Goal: Information Seeking & Learning: Learn about a topic

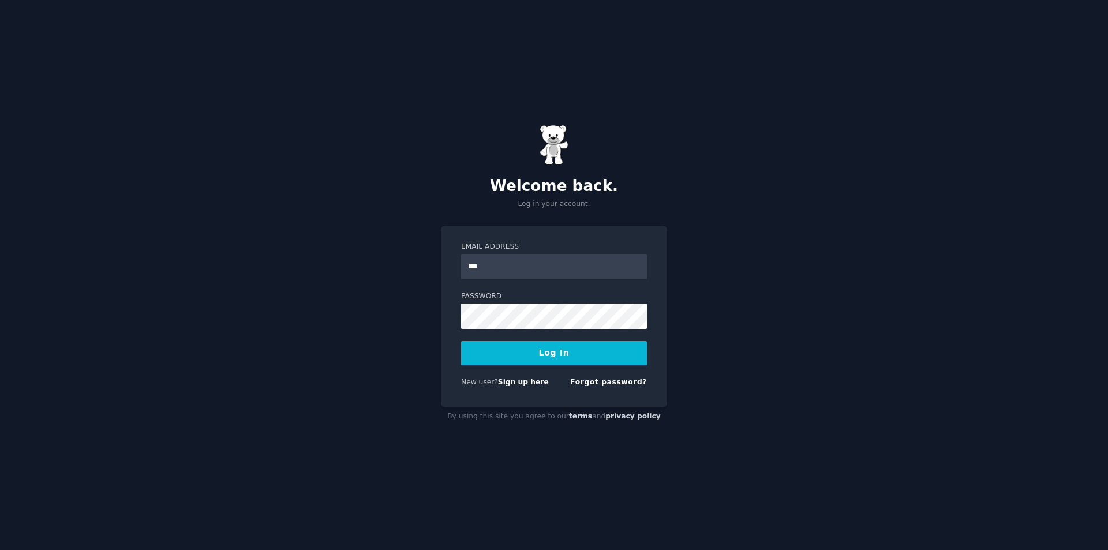
type input "**********"
click at [461, 341] on button "Log In" at bounding box center [554, 353] width 186 height 24
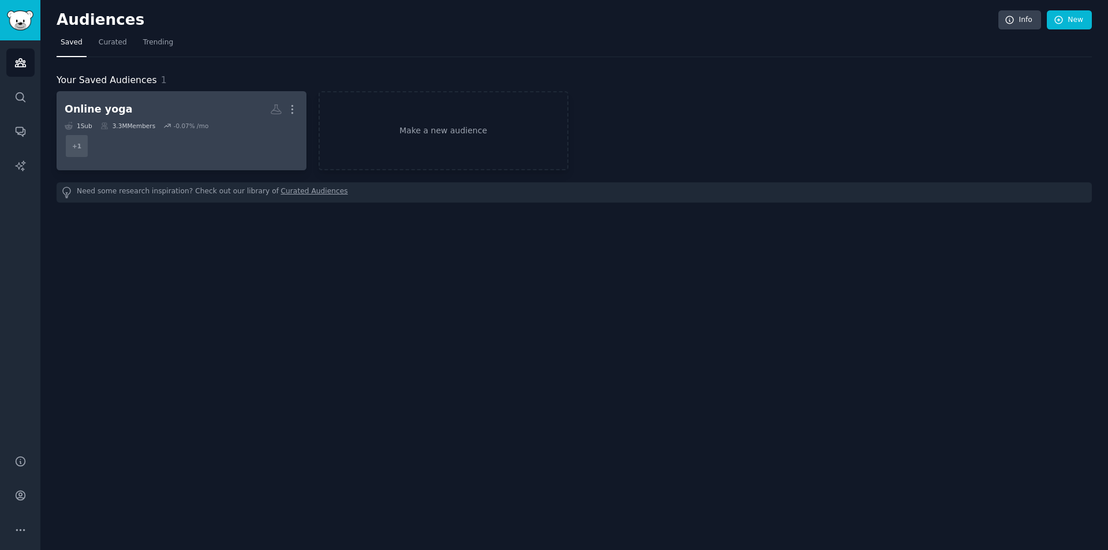
click at [189, 110] on h2 "Online yoga More" at bounding box center [182, 109] width 234 height 20
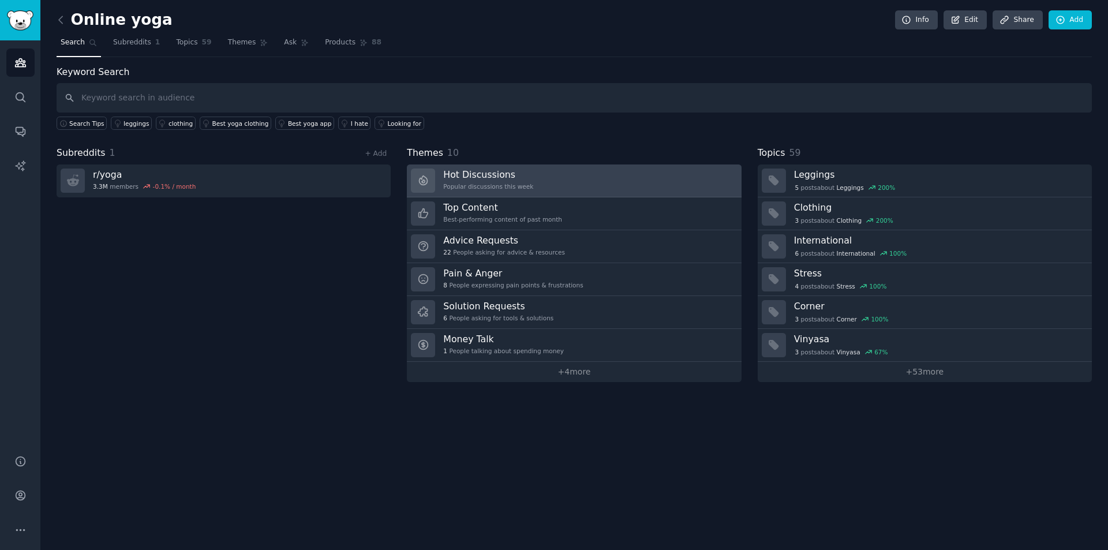
click at [494, 175] on h3 "Hot Discussions" at bounding box center [488, 175] width 90 height 12
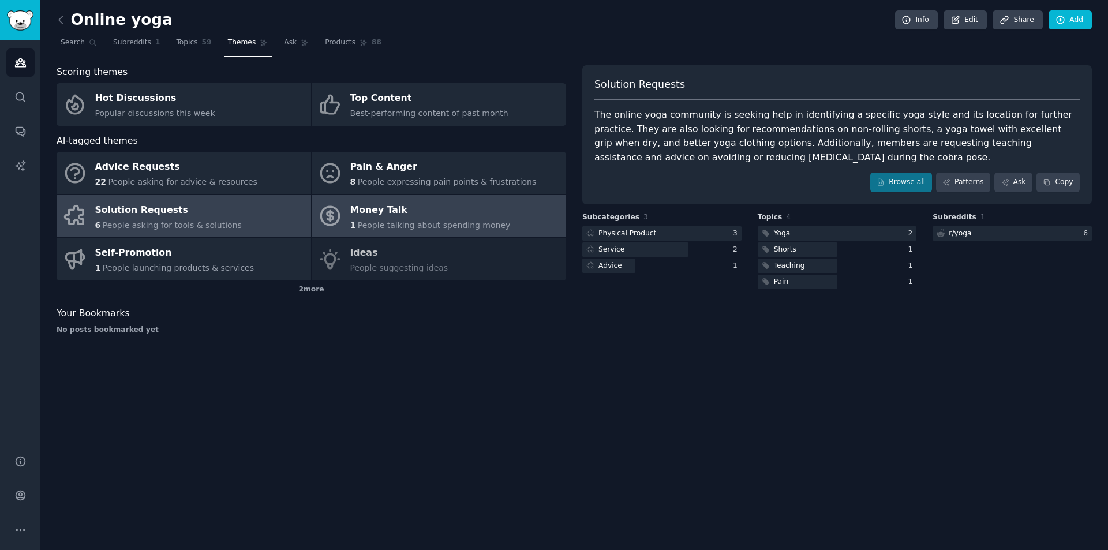
click at [388, 219] on div "1 People talking about spending money" at bounding box center [430, 225] width 160 height 12
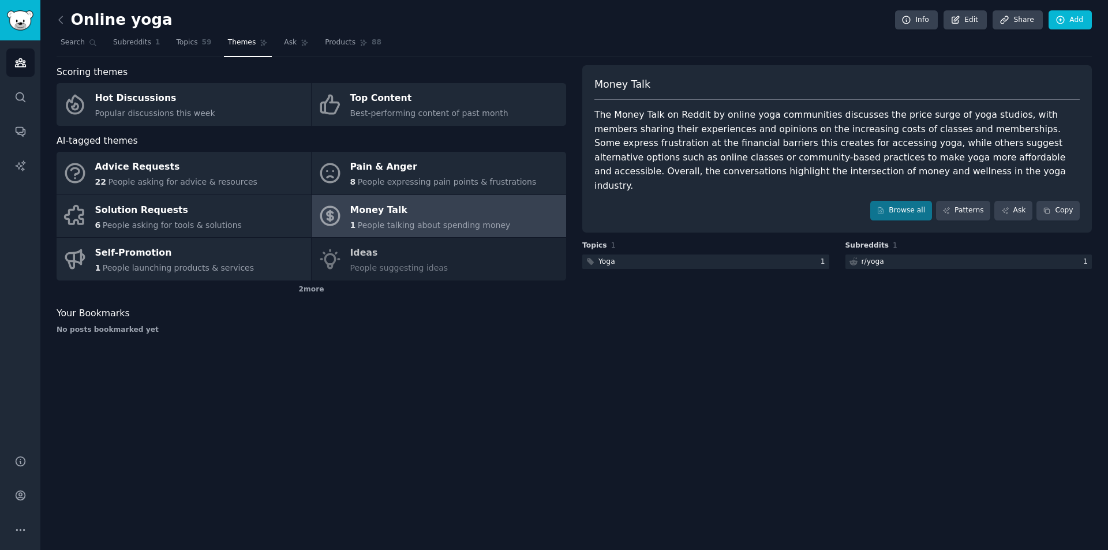
drag, startPoint x: 738, startPoint y: 305, endPoint x: 685, endPoint y: 316, distance: 54.3
click at [685, 316] on div "Money Talk The Money Talk on Reddit by online yoga communities discusses the pr…" at bounding box center [837, 204] width 510 height 278
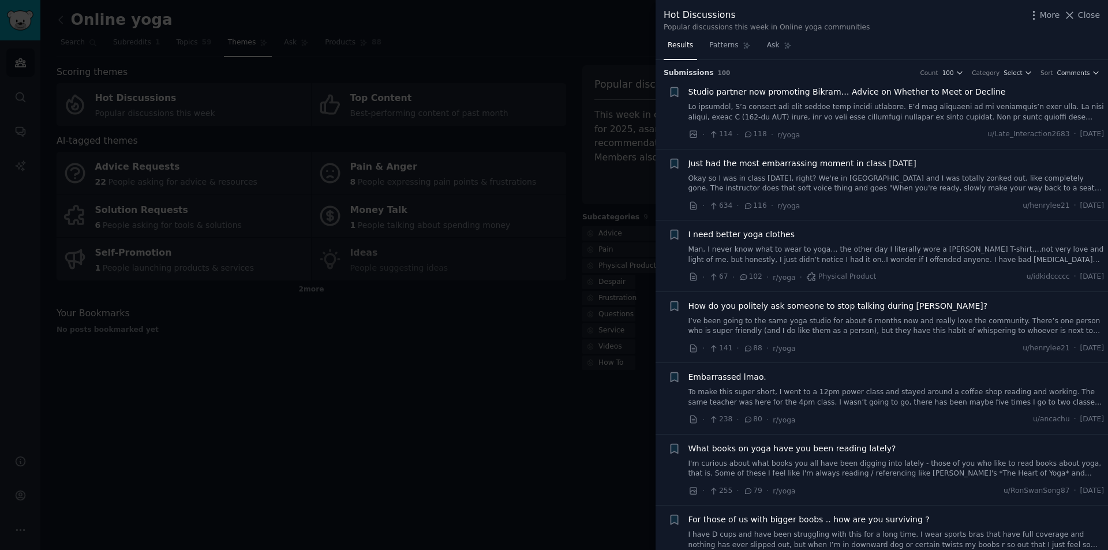
click at [1025, 112] on link at bounding box center [897, 112] width 416 height 20
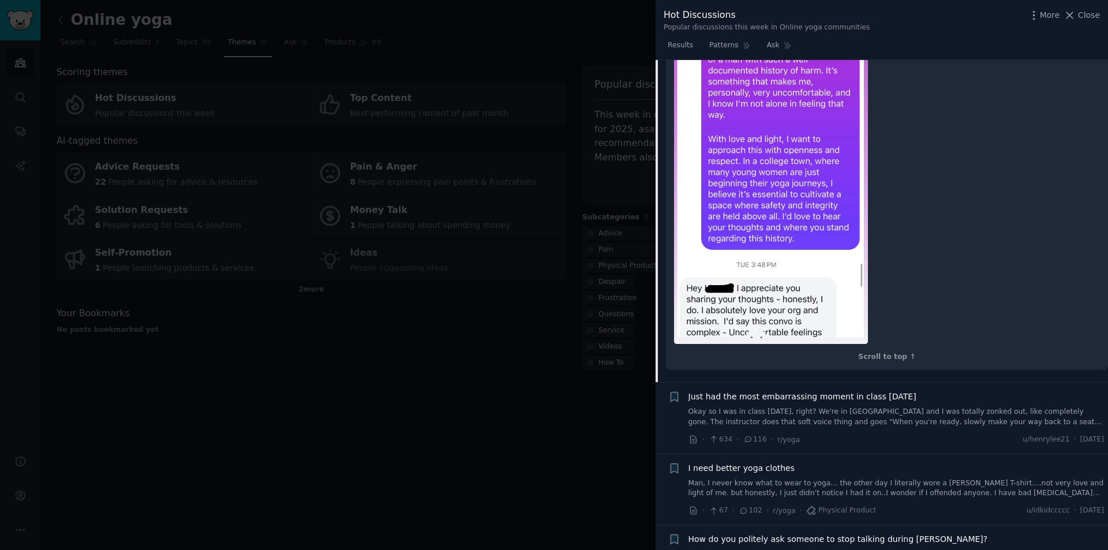
scroll to position [1462, 0]
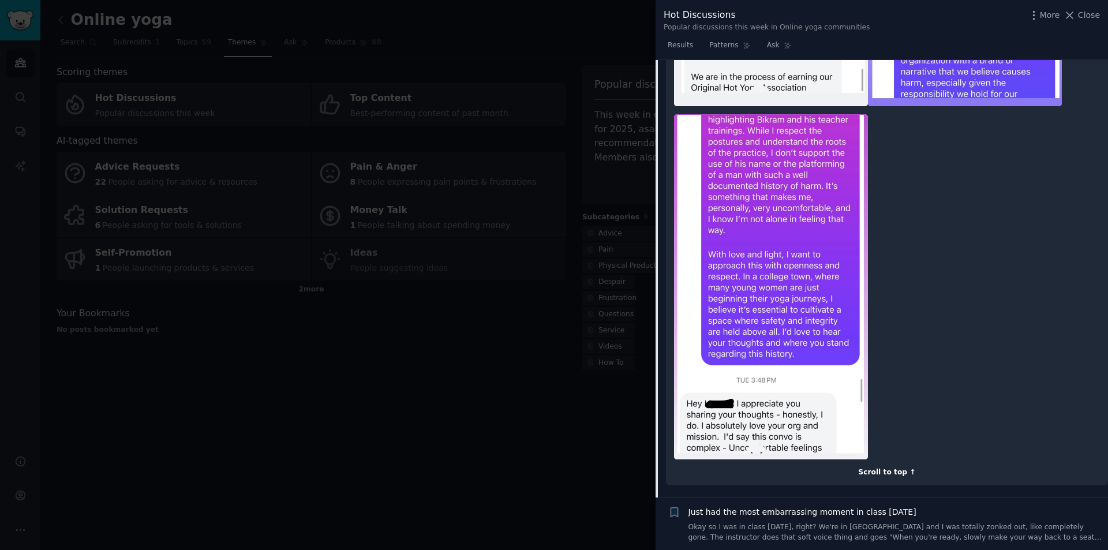
click at [891, 468] on div "Scroll to top ↑" at bounding box center [887, 473] width 426 height 10
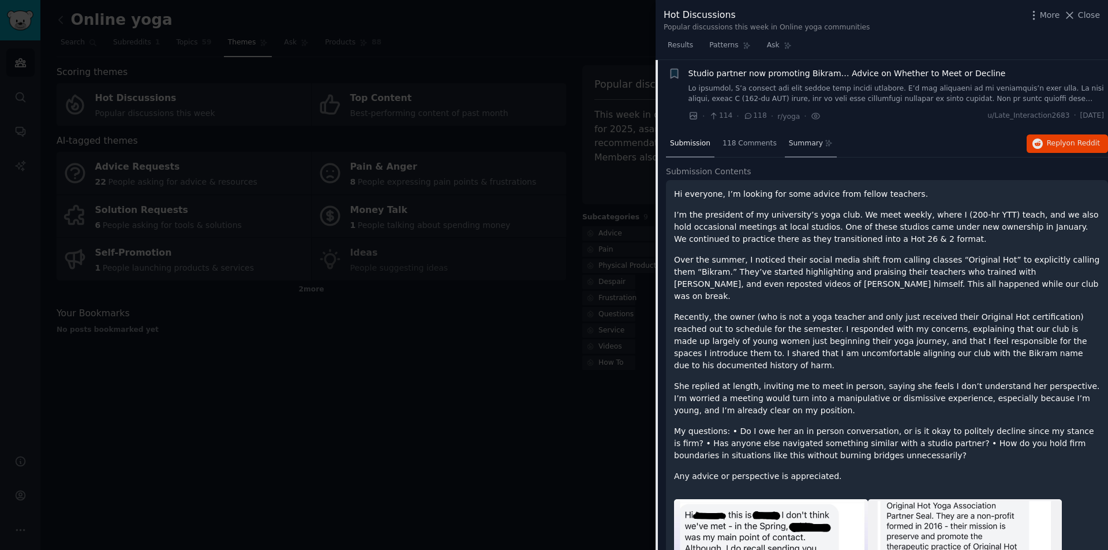
click at [791, 144] on span "Summary" at bounding box center [806, 144] width 34 height 10
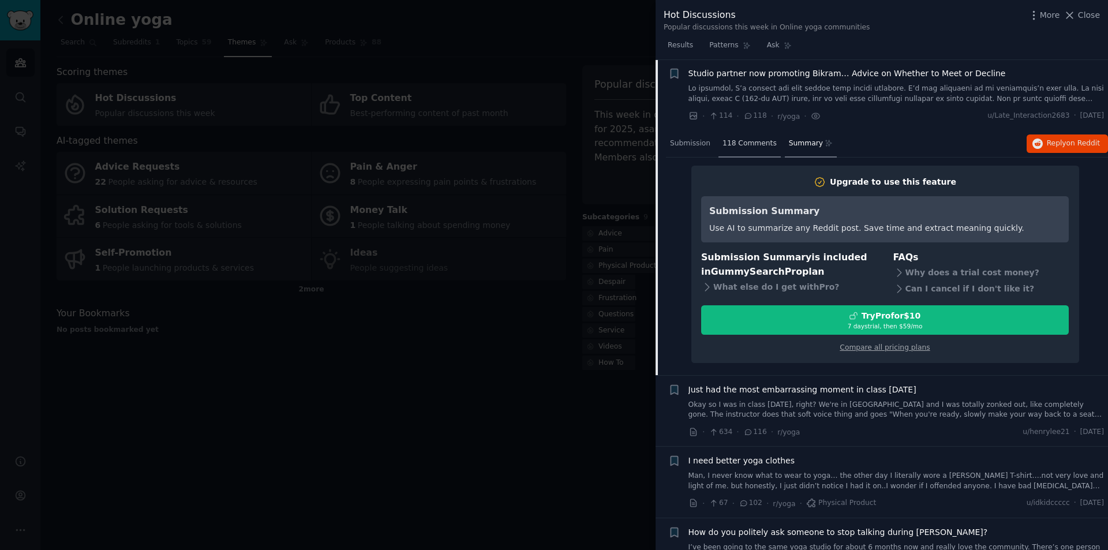
click at [747, 144] on span "118 Comments" at bounding box center [750, 144] width 54 height 10
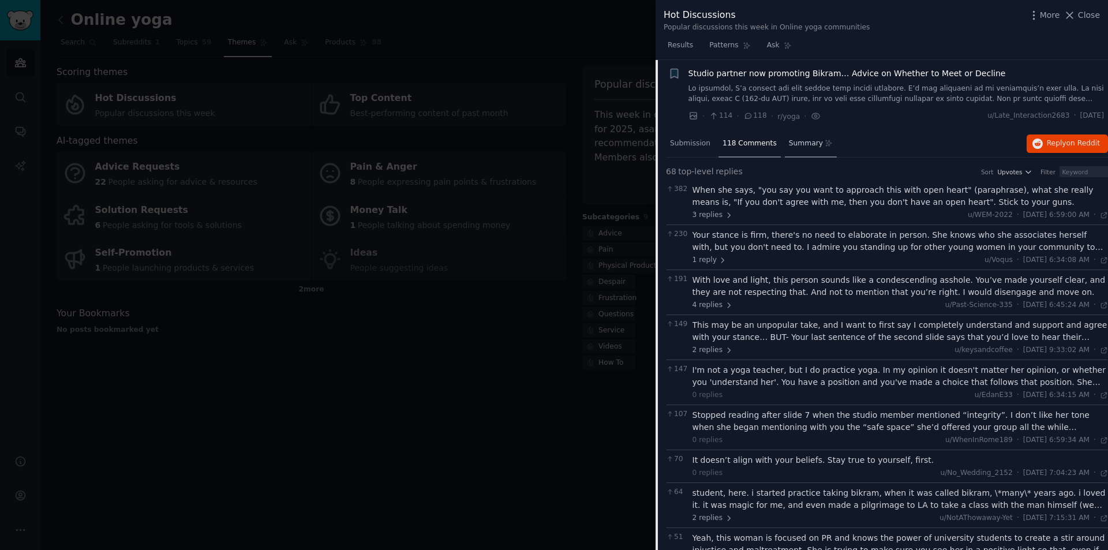
click at [802, 144] on span "Summary" at bounding box center [806, 144] width 34 height 10
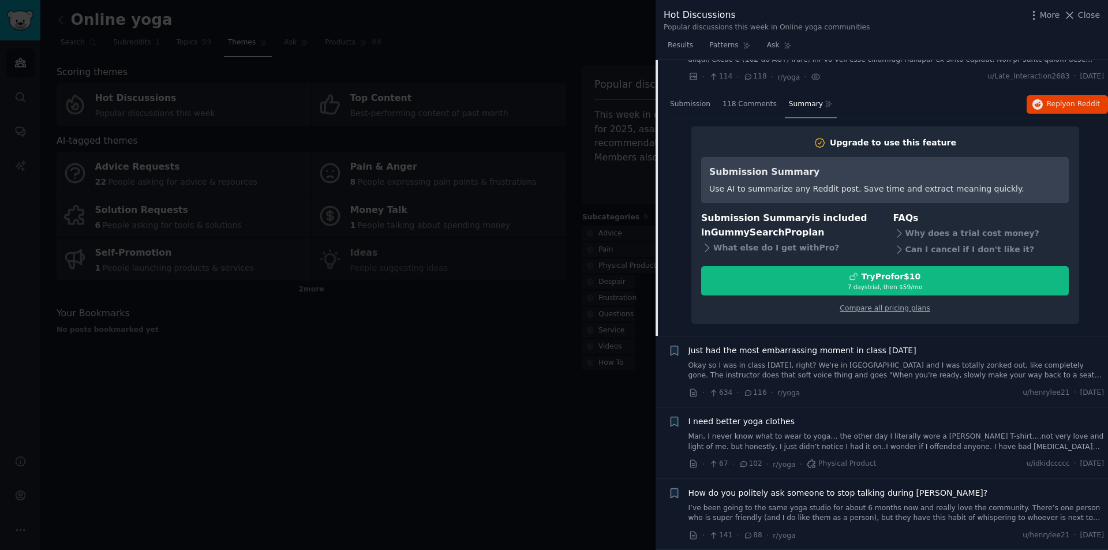
scroll to position [0, 0]
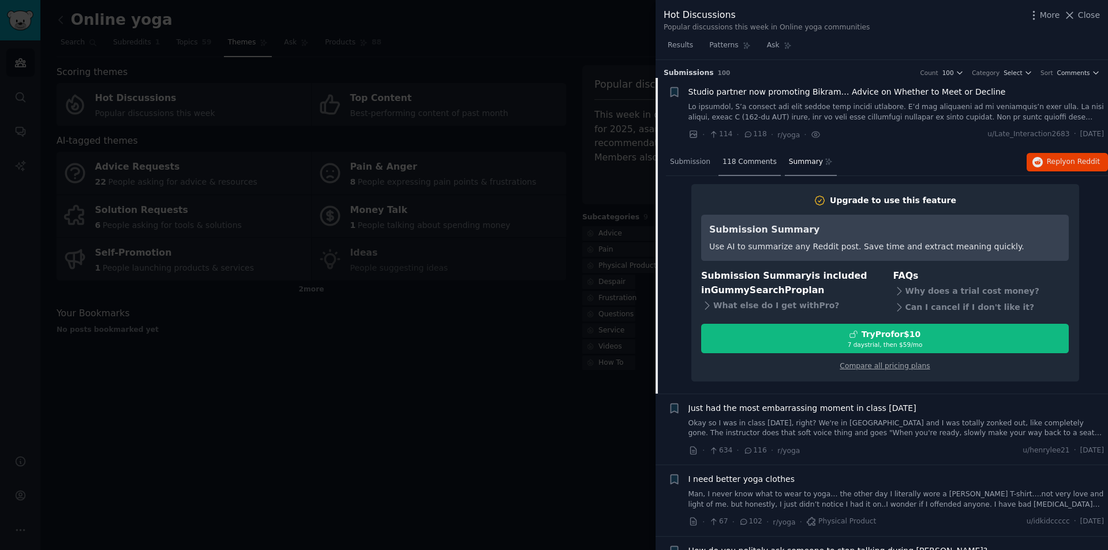
click at [752, 164] on span "118 Comments" at bounding box center [750, 162] width 54 height 10
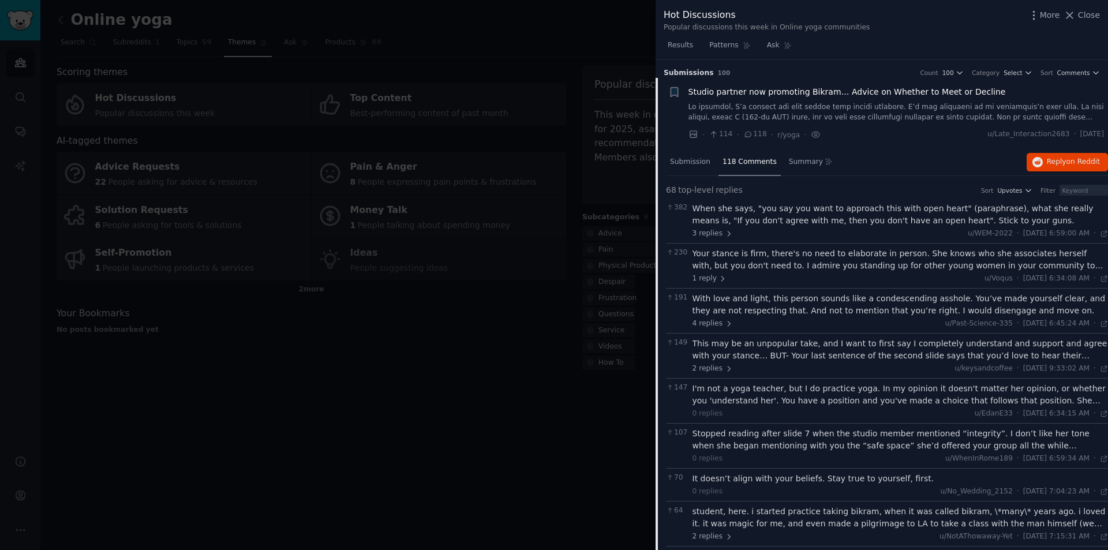
scroll to position [58, 0]
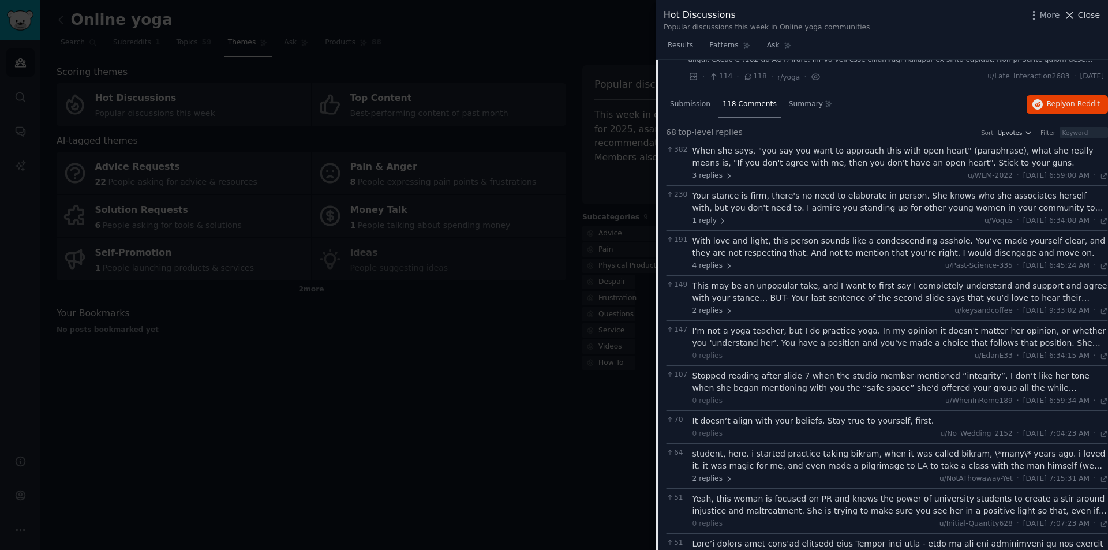
click at [1085, 18] on span "Close" at bounding box center [1089, 15] width 22 height 12
